Goal: Information Seeking & Learning: Understand process/instructions

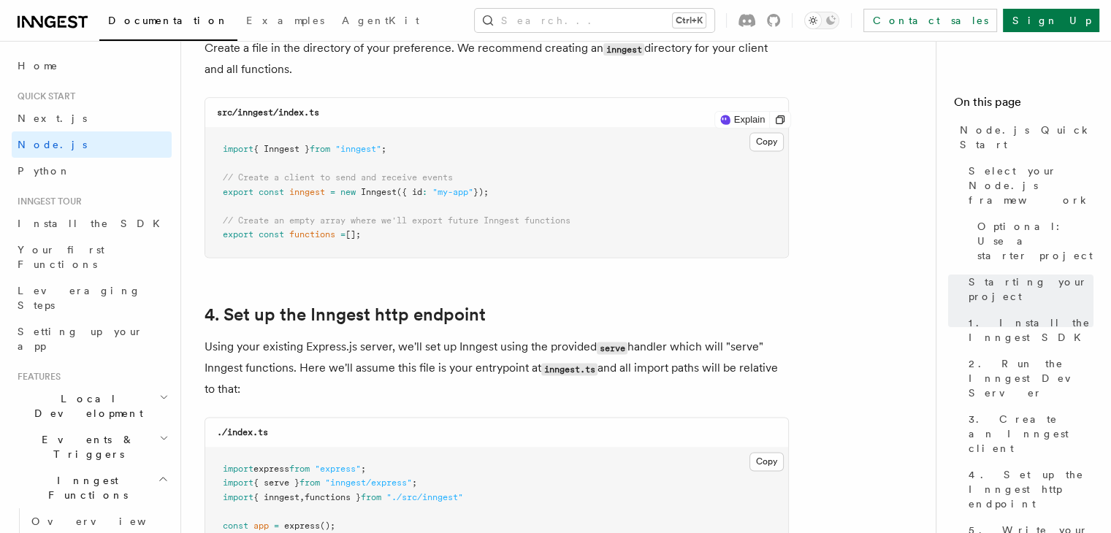
click at [248, 220] on span "// Create an empty array where we'll export future Inngest functions" at bounding box center [397, 220] width 348 height 10
drag, startPoint x: 213, startPoint y: 220, endPoint x: 384, endPoint y: 246, distance: 173.7
click at [384, 246] on pre "import { Inngest } from "inngest" ; // Create a client to send and receive even…" at bounding box center [496, 192] width 583 height 129
copy code "// Create an empty array where we'll export future Inngest functions export con…"
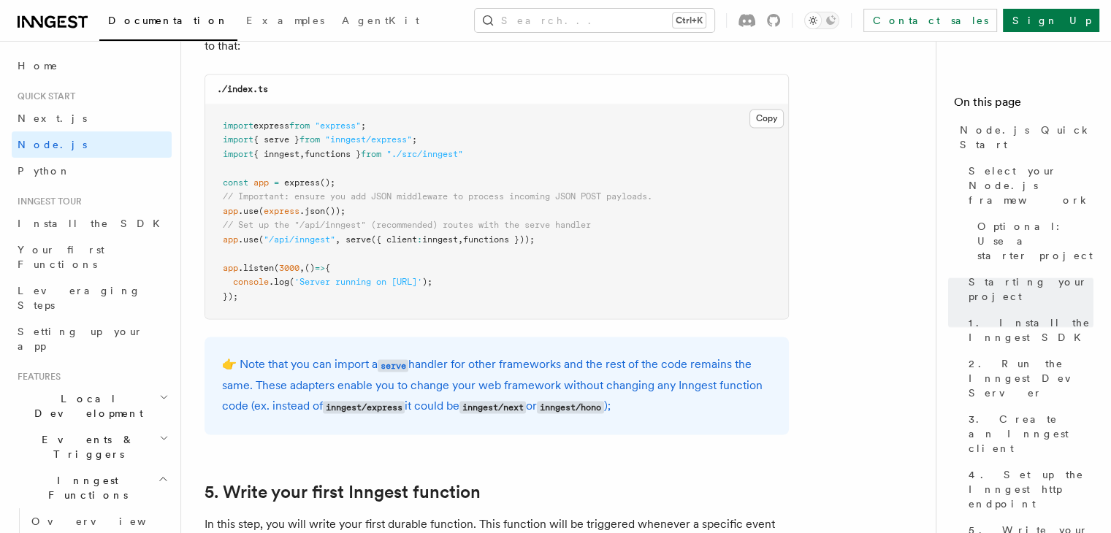
scroll to position [2362, 0]
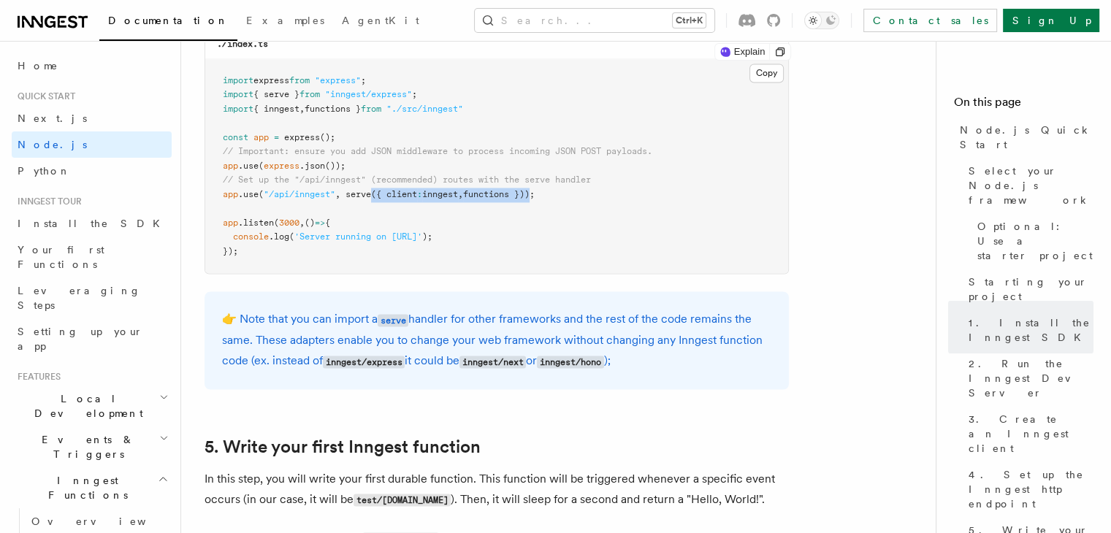
drag, startPoint x: 543, startPoint y: 194, endPoint x: 377, endPoint y: 194, distance: 166.5
click at [377, 194] on span "app .use ( "/api/inngest" , serve ({ client : inngest , functions }));" at bounding box center [379, 194] width 312 height 10
copy span "({ client : inngest , functions })"
click at [625, 235] on pre "import express from "express" ; import { serve } from "inngest/express" ; impor…" at bounding box center [496, 166] width 583 height 215
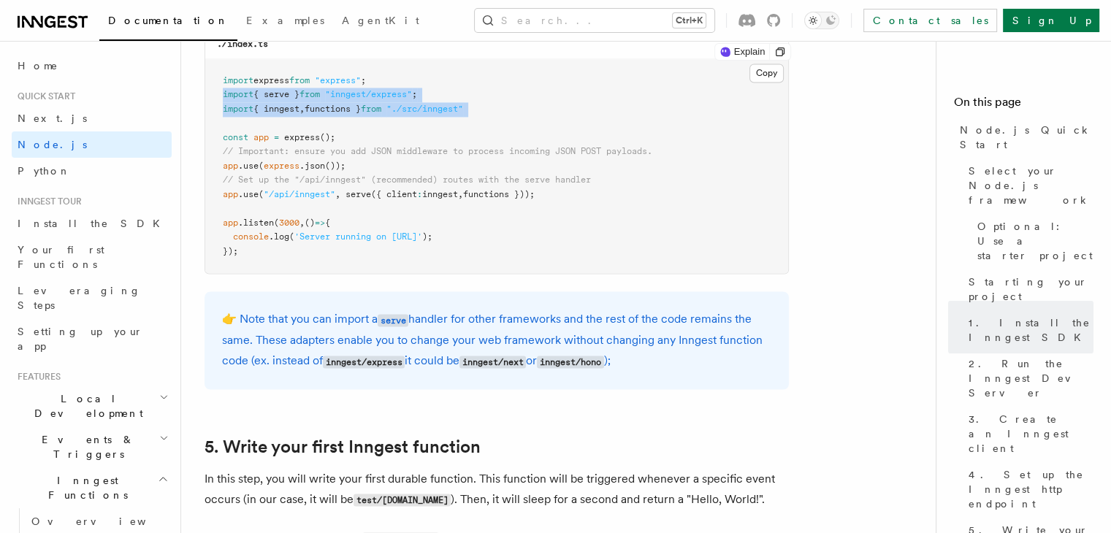
drag, startPoint x: 222, startPoint y: 96, endPoint x: 488, endPoint y: 121, distance: 267.0
click at [488, 121] on pre "import express from "express" ; import { serve } from "inngest/express" ; impor…" at bounding box center [496, 166] width 583 height 215
copy code "import { serve } from "inngest/express" ; import { inngest , functions } from "…"
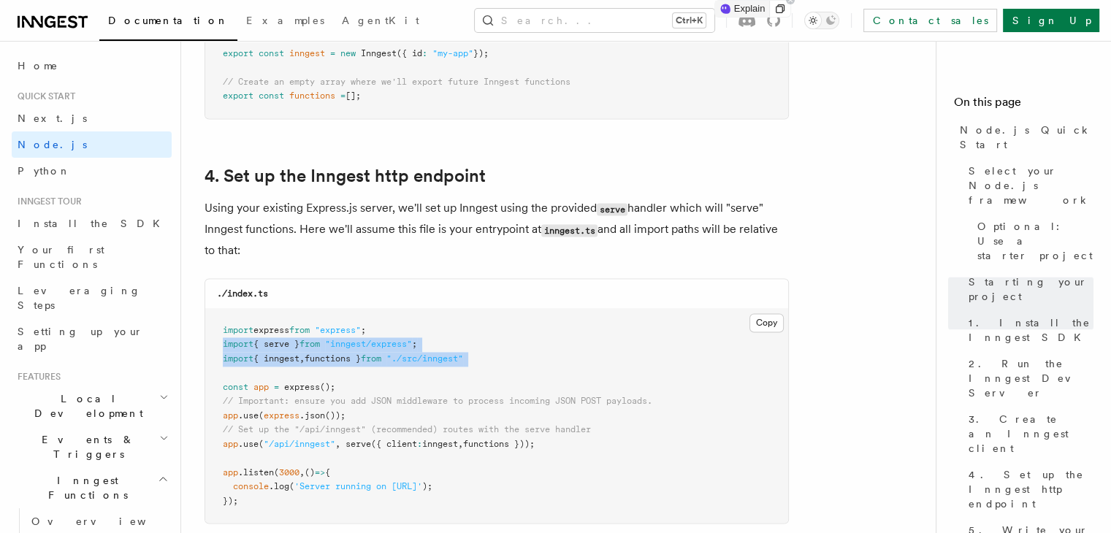
scroll to position [2114, 0]
